Goal: Task Accomplishment & Management: Use online tool/utility

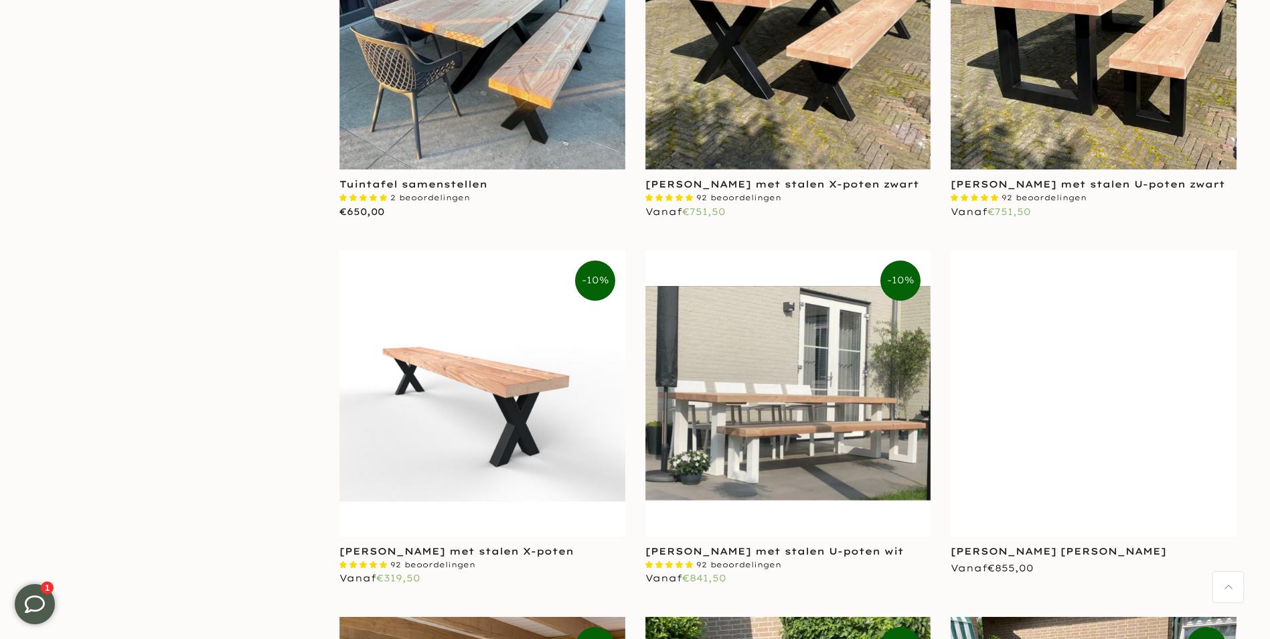
scroll to position [2076, 0]
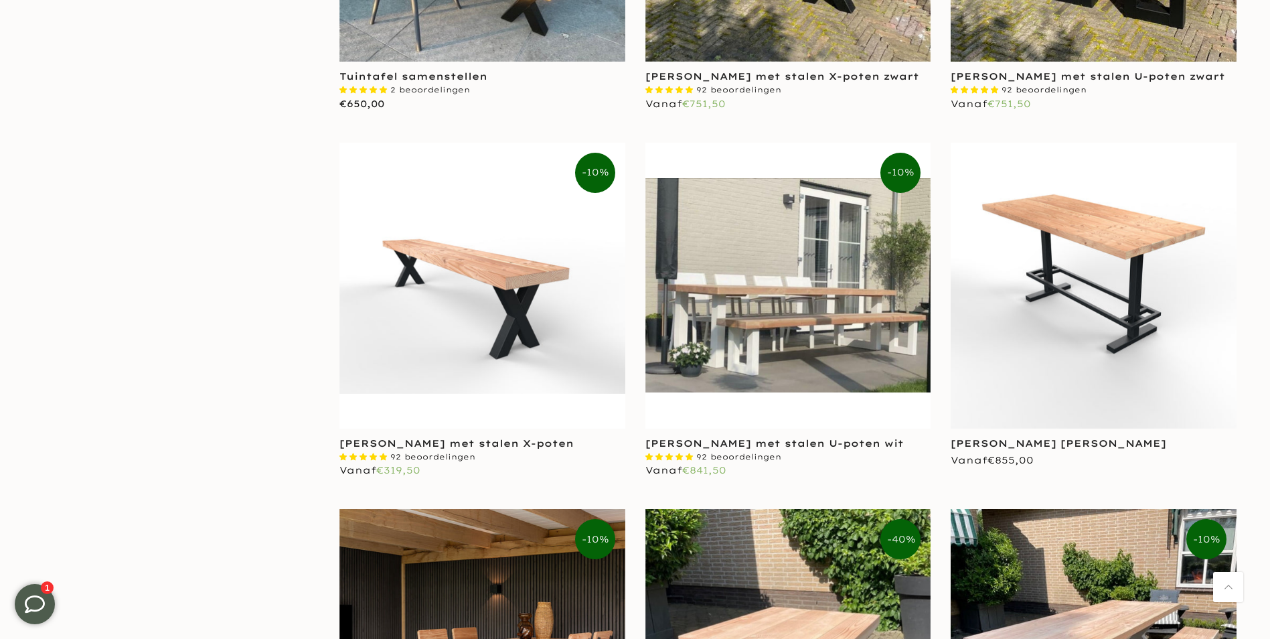
click at [1082, 331] on img at bounding box center [1094, 286] width 286 height 286
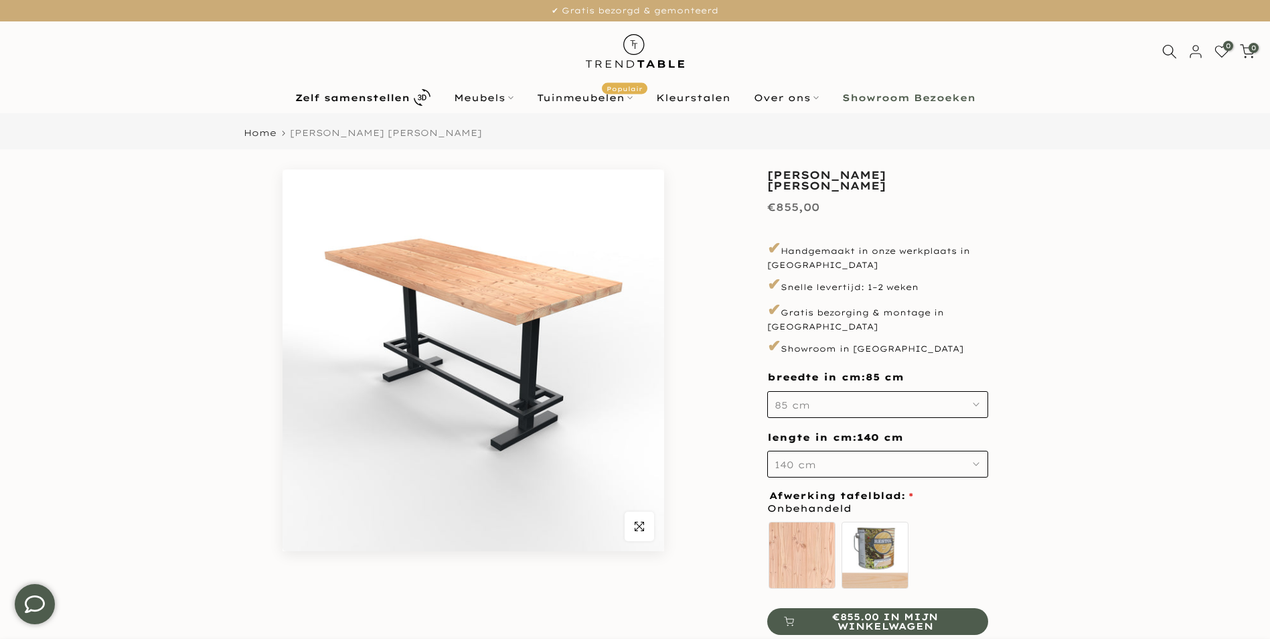
click at [980, 391] on button "85 cm" at bounding box center [877, 404] width 221 height 27
click at [974, 461] on icon "button" at bounding box center [976, 464] width 7 height 7
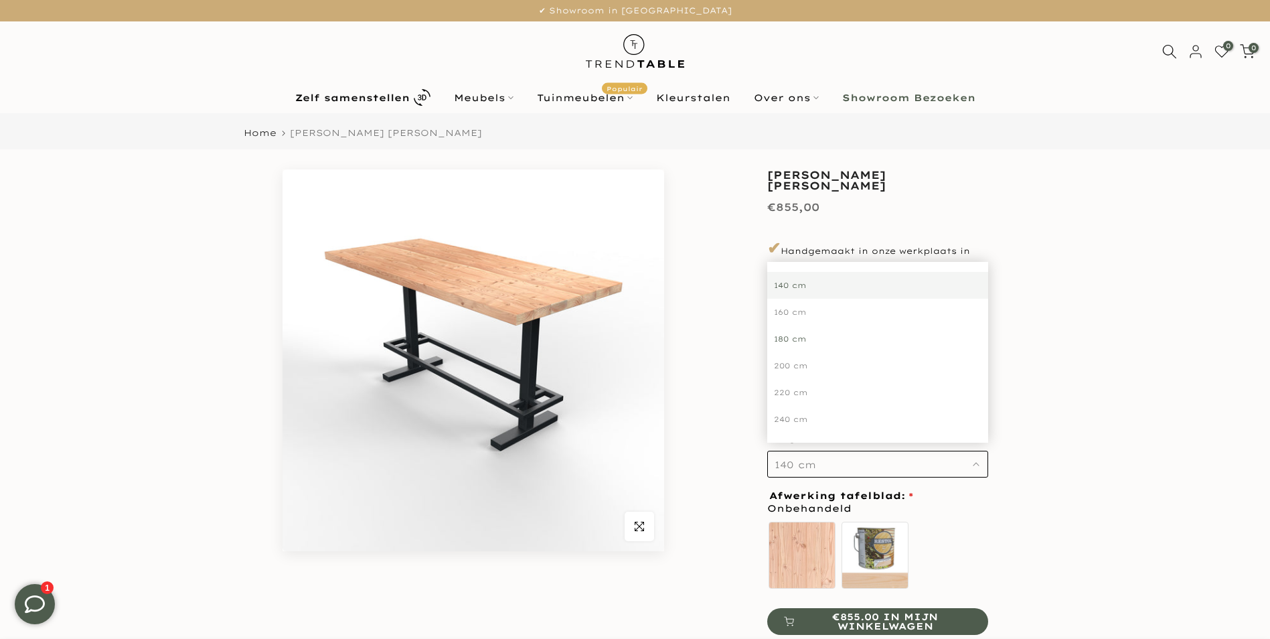
click at [799, 325] on div "180 cm" at bounding box center [877, 338] width 221 height 27
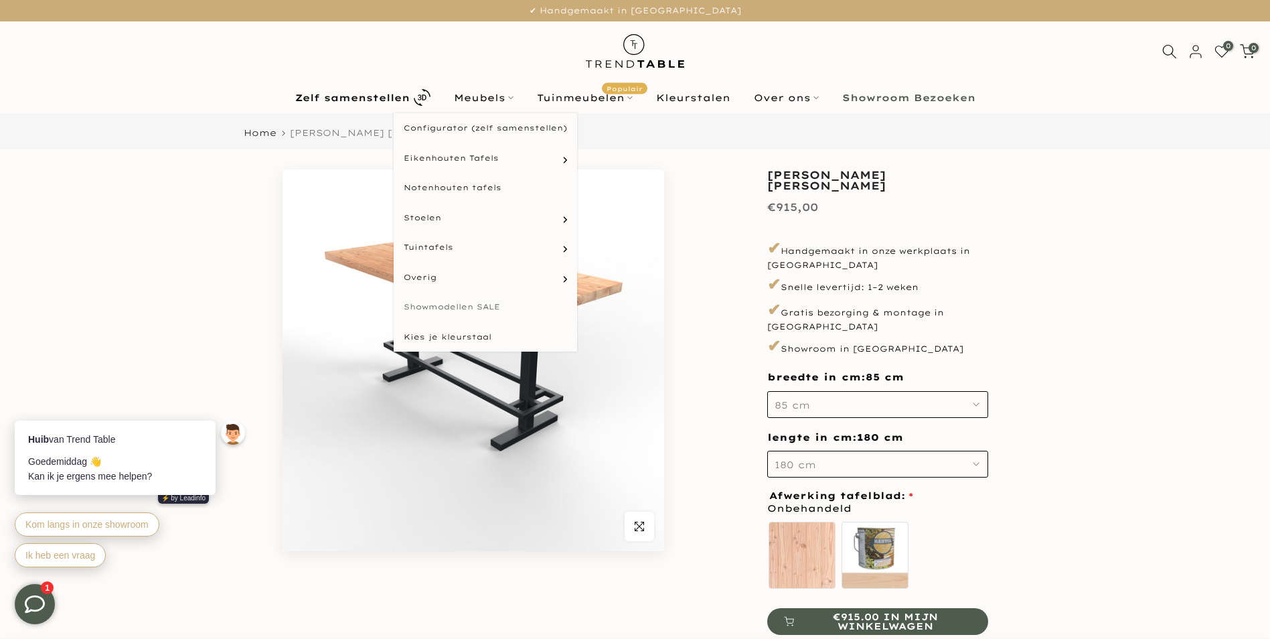
click at [473, 305] on link "Showmodellen SALE" at bounding box center [485, 307] width 183 height 30
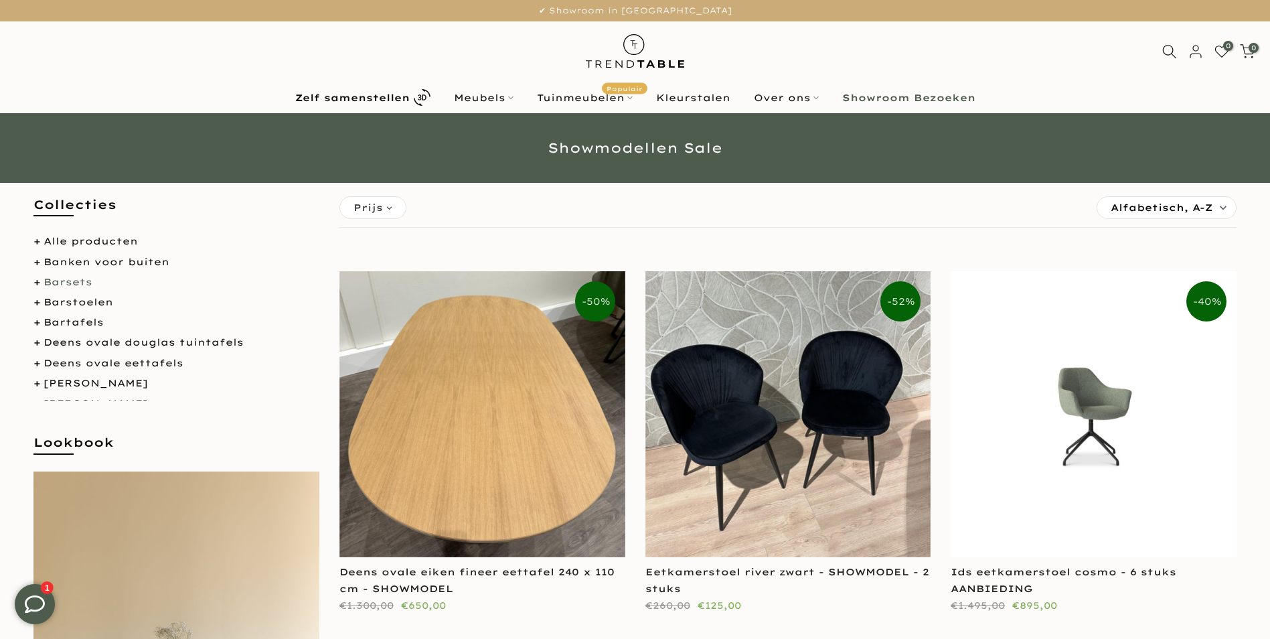
click at [80, 280] on link "Barsets" at bounding box center [68, 282] width 49 height 12
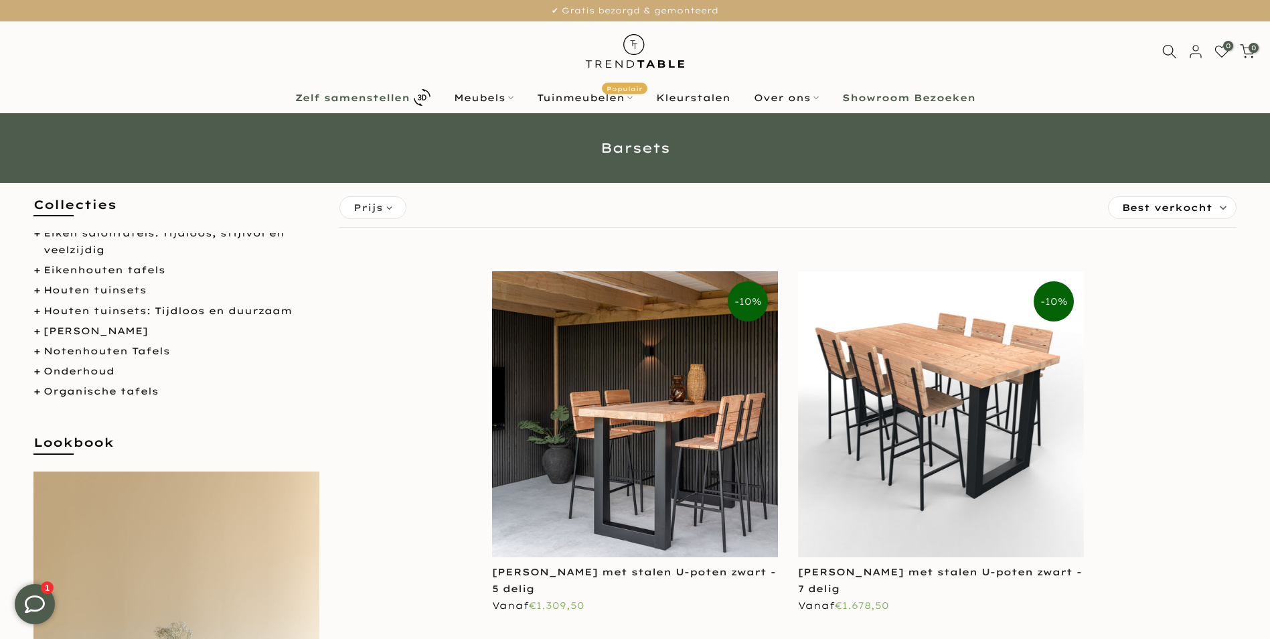
click at [388, 94] on b "Zelf samenstellen" at bounding box center [352, 97] width 114 height 9
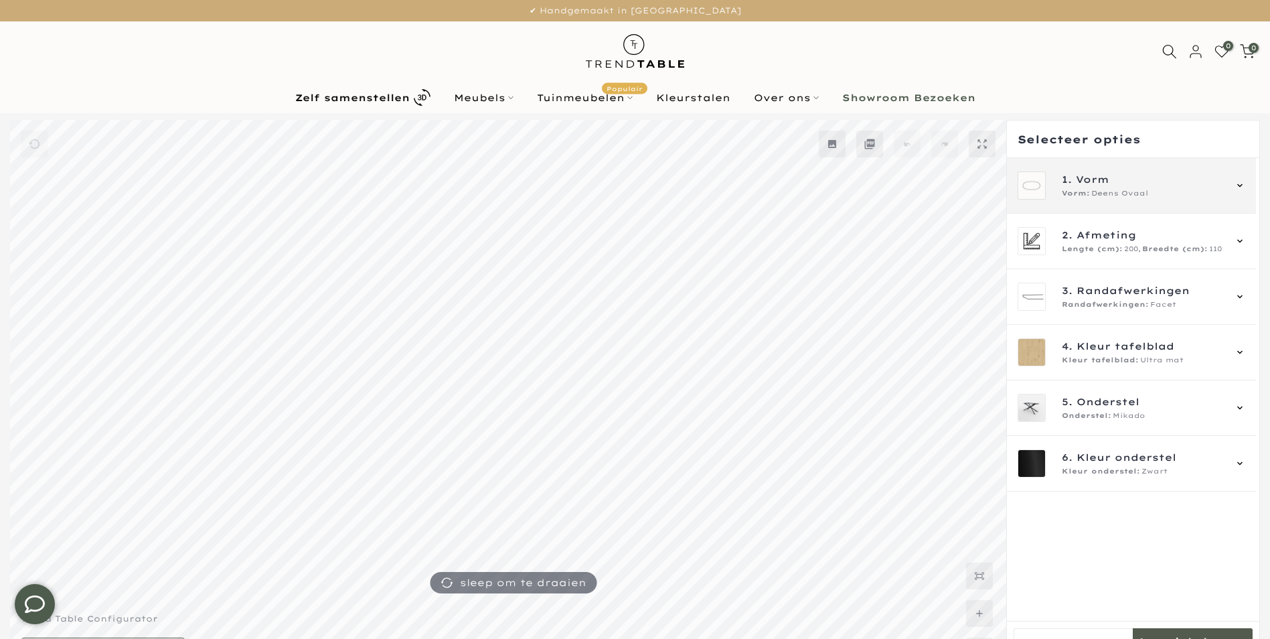
click at [1231, 184] on div "1. Vorm Vorm: Deens Ovaal" at bounding box center [1132, 185] width 228 height 28
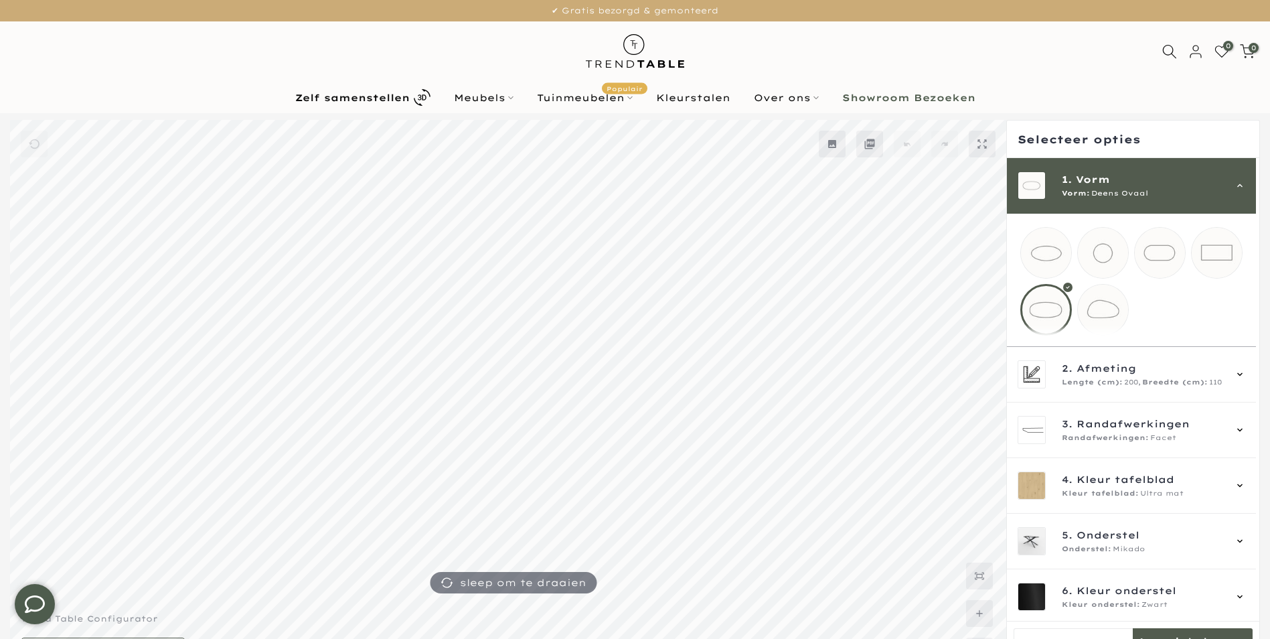
click at [1219, 252] on mmq-loader at bounding box center [1217, 253] width 50 height 50
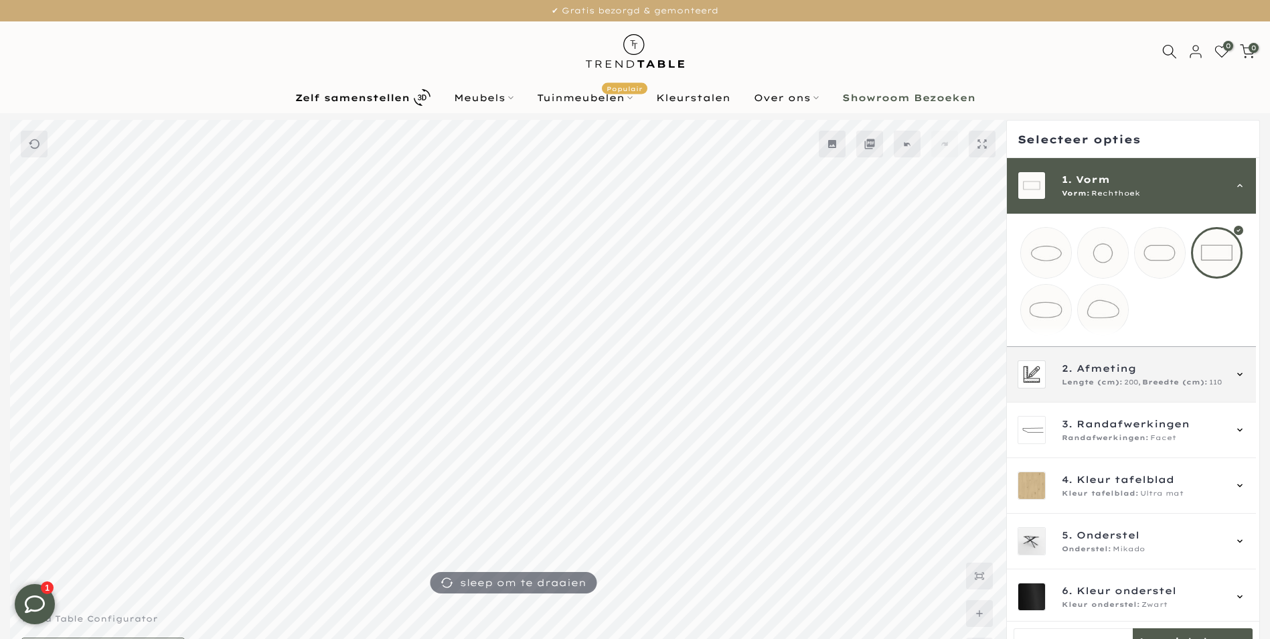
click at [1120, 388] on span "Lengte (cm):" at bounding box center [1092, 382] width 61 height 11
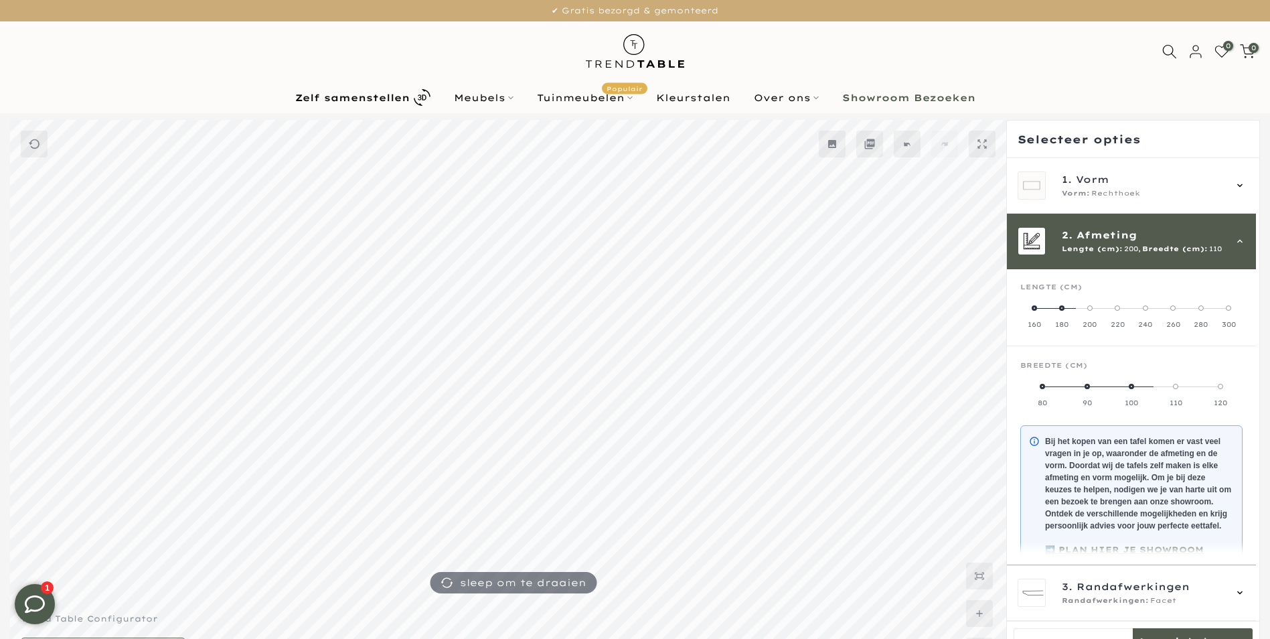
scroll to position [56, 0]
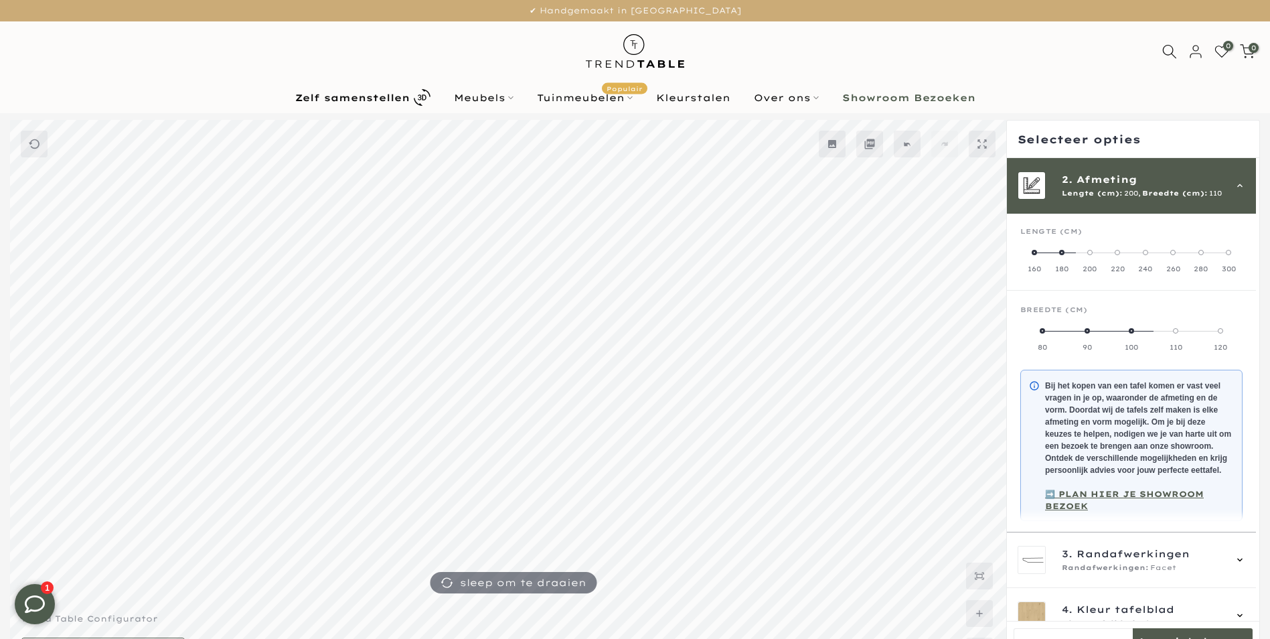
drag, startPoint x: 1174, startPoint y: 331, endPoint x: 1041, endPoint y: 331, distance: 133.2
click at [1041, 331] on mmq-radio-scale at bounding box center [1131, 338] width 222 height 27
drag, startPoint x: 1041, startPoint y: 331, endPoint x: 1125, endPoint y: 335, distance: 83.8
click at [1128, 334] on label "100" at bounding box center [1131, 338] width 44 height 27
click at [1041, 333] on span at bounding box center [1042, 330] width 5 height 5
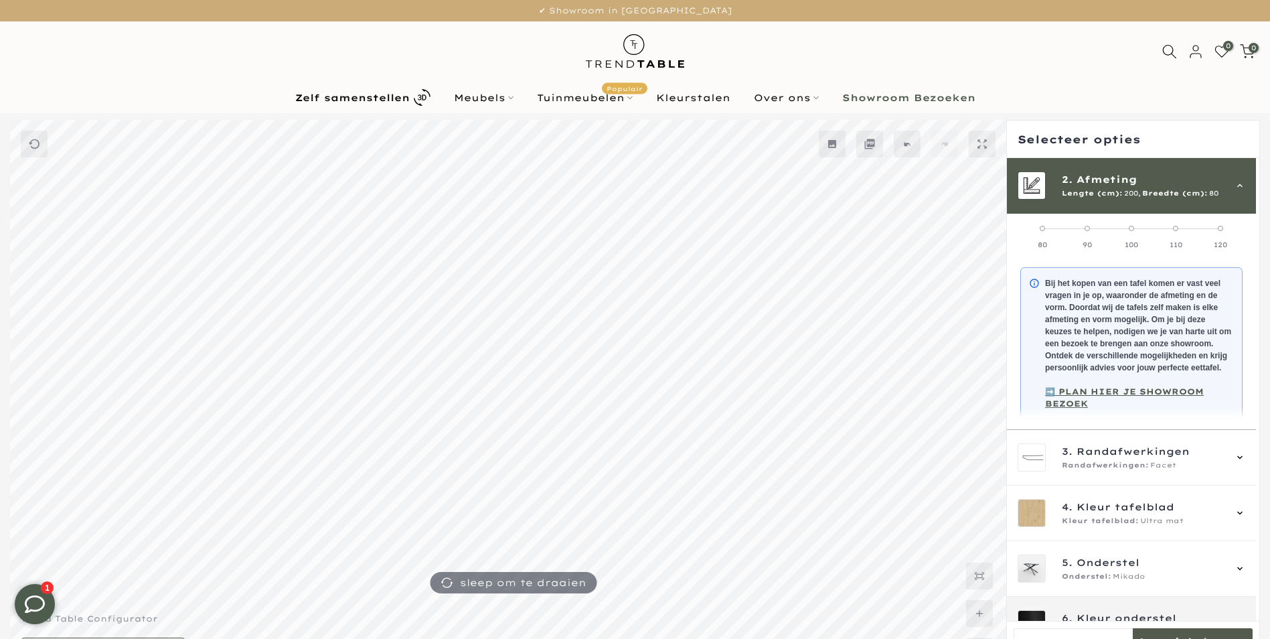
scroll to position [189, 0]
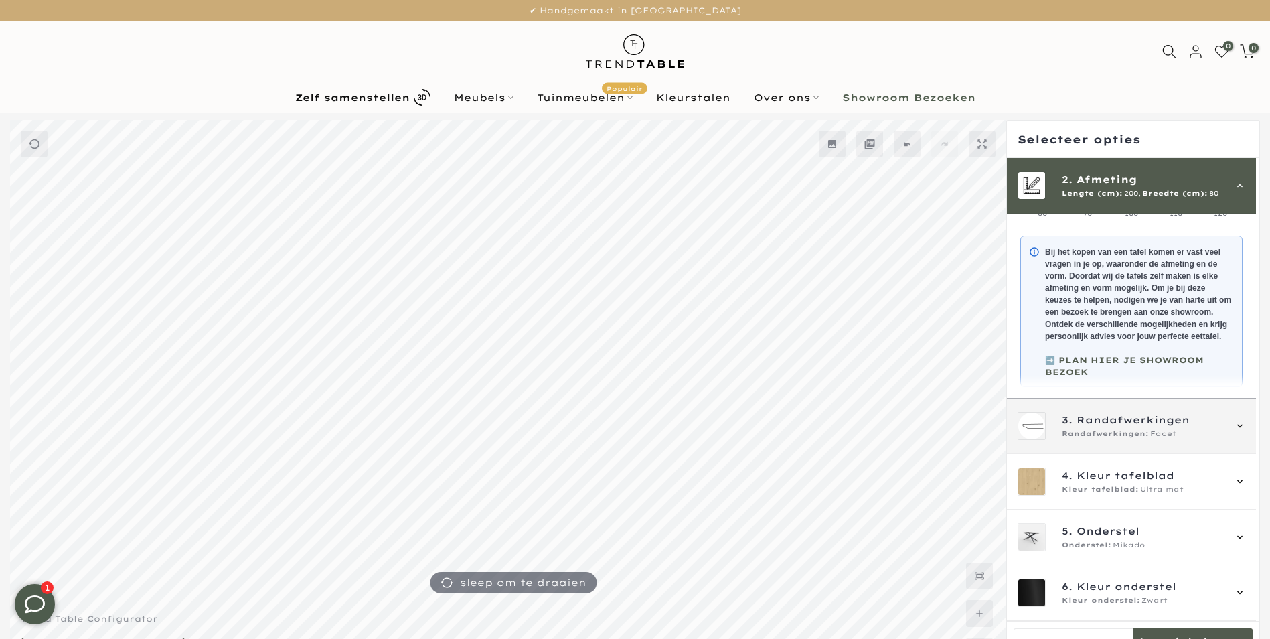
click at [1154, 439] on span "Facet" at bounding box center [1163, 434] width 26 height 11
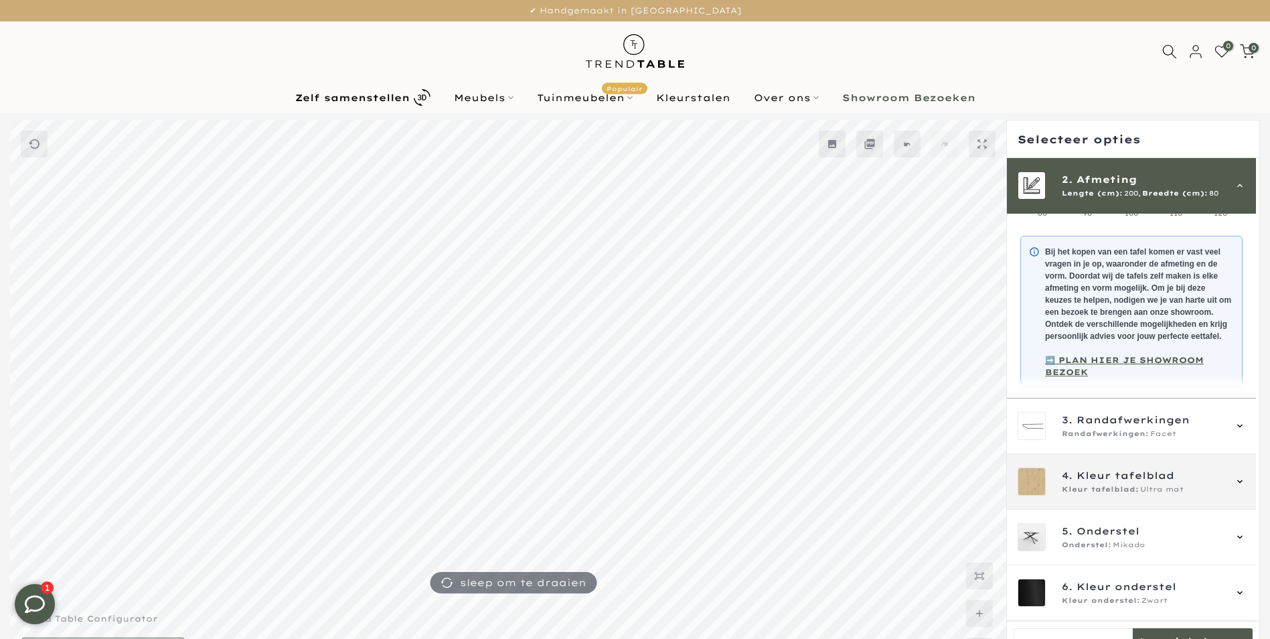
scroll to position [0, 0]
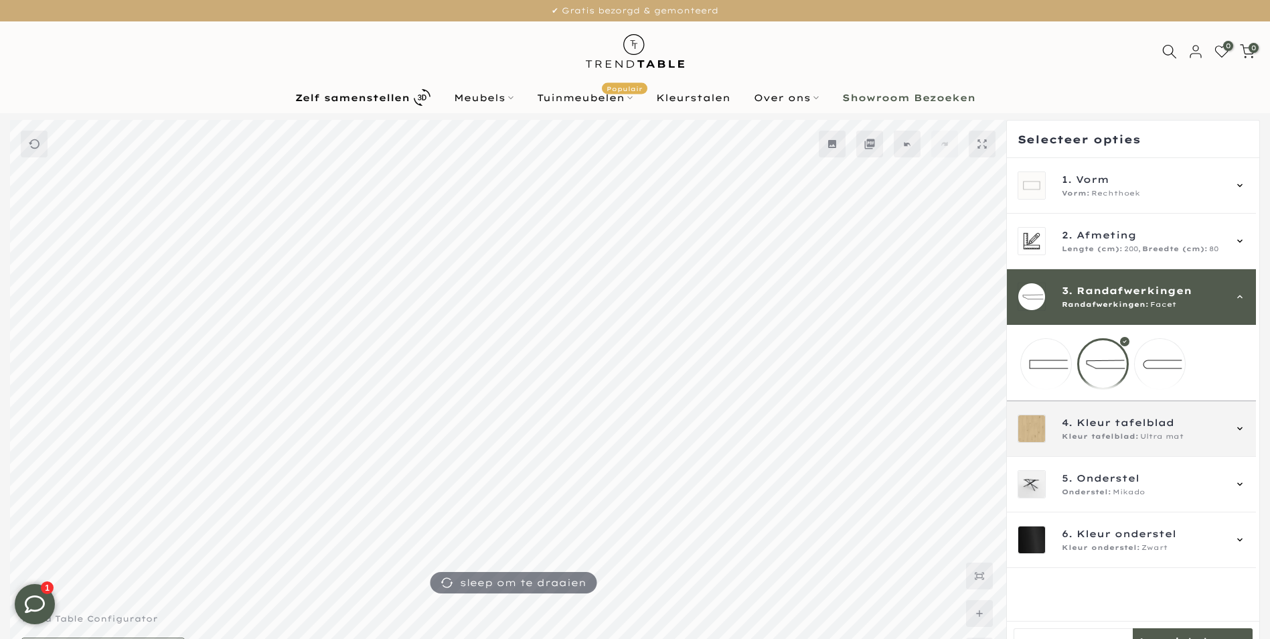
click at [1233, 441] on div "4. Kleur tafelblad Kleur tafelblad: Ultra mat" at bounding box center [1132, 428] width 228 height 28
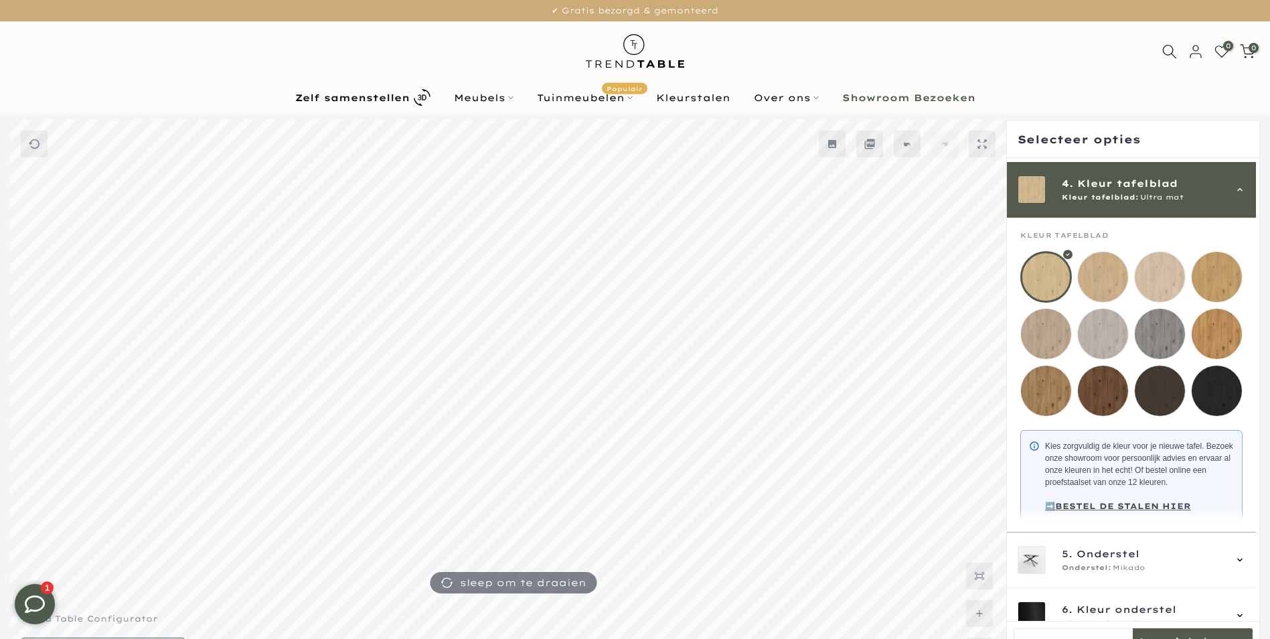
scroll to position [167, 0]
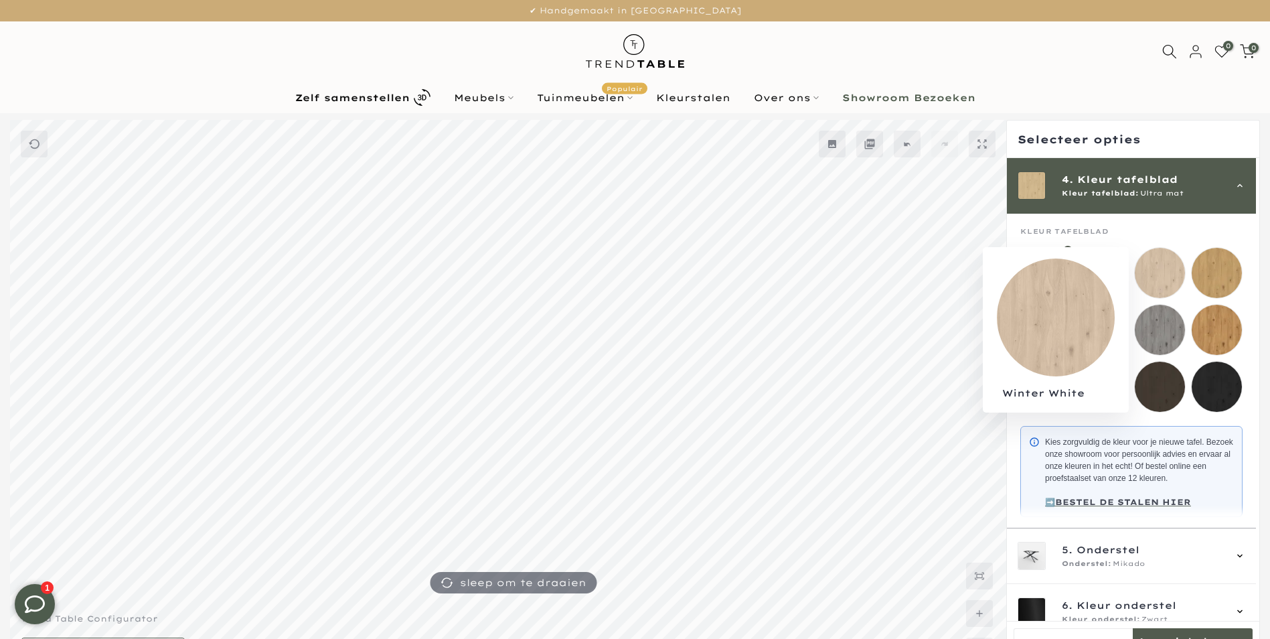
click at [1153, 271] on mmq-loader at bounding box center [1160, 273] width 50 height 50
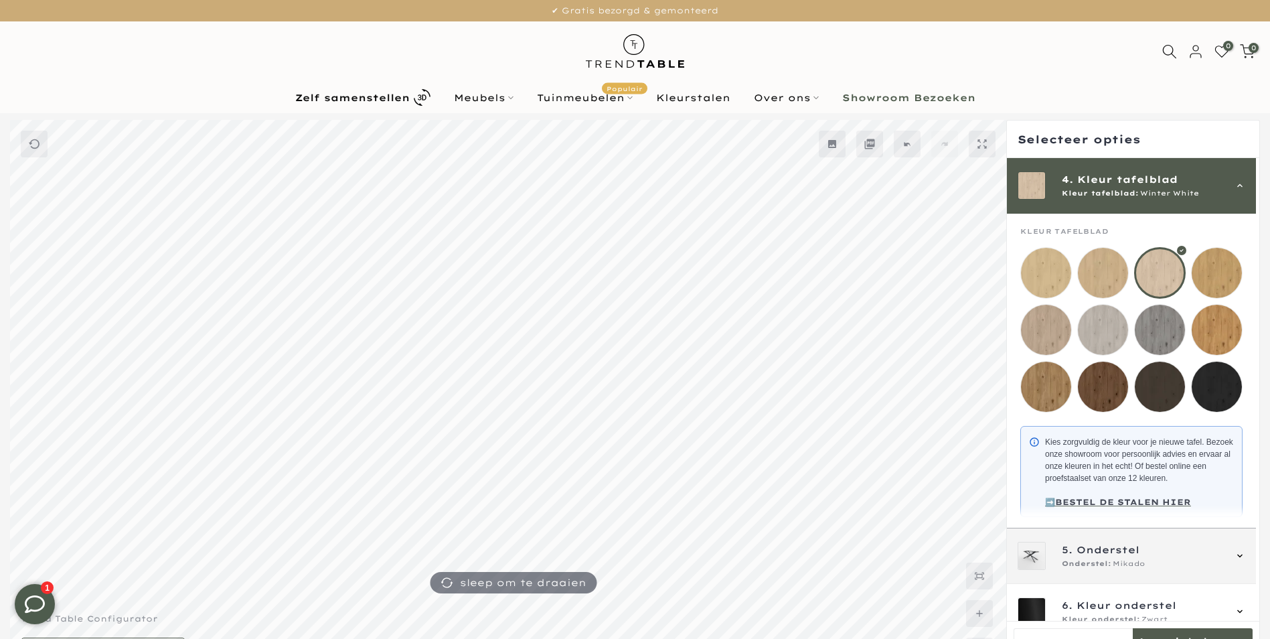
click at [1225, 560] on div "5. Onderstel Onderstel: Mikado" at bounding box center [1132, 556] width 228 height 28
